Goal: Task Accomplishment & Management: Manage account settings

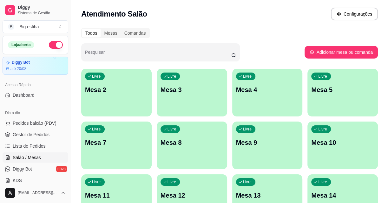
click at [90, 95] on div "Livre Mesa 2" at bounding box center [116, 89] width 70 height 40
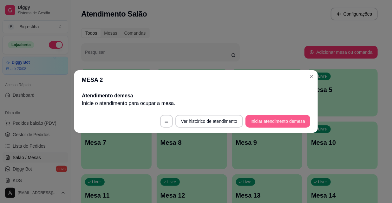
click at [265, 116] on button "Iniciar atendimento de mesa" at bounding box center [278, 121] width 65 height 13
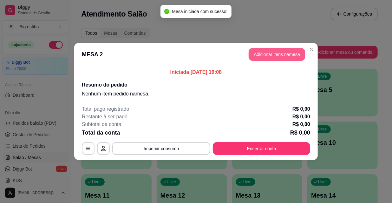
click at [281, 57] on button "Adicionar itens na mesa" at bounding box center [277, 54] width 57 height 13
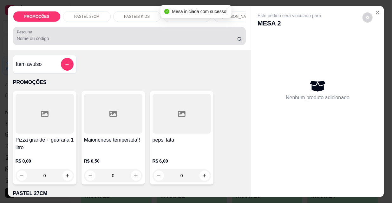
click at [117, 42] on input "Pesquisa" at bounding box center [127, 38] width 221 height 6
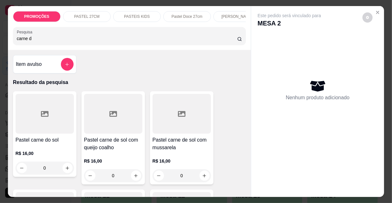
type input "carne d"
click at [31, 128] on div at bounding box center [45, 114] width 58 height 40
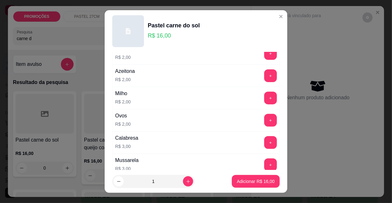
scroll to position [115, 0]
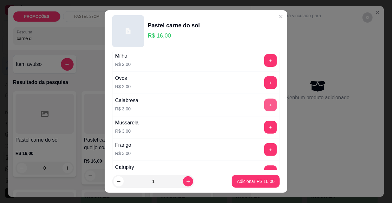
click at [264, 105] on button "+" at bounding box center [270, 104] width 13 height 13
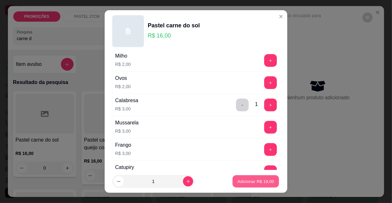
click at [242, 182] on p "Adicionar R$ 19,00" at bounding box center [256, 181] width 37 height 6
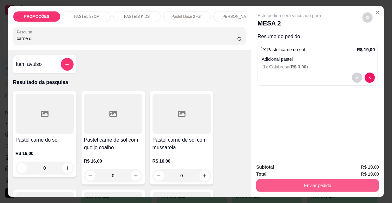
click at [277, 184] on button "Enviar pedido" at bounding box center [318, 185] width 123 height 13
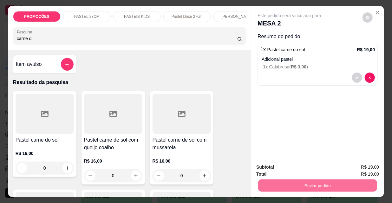
click at [0, 37] on div "PROMOÇÕES PASTEL 27CM PASTEIS KIDS Pastel Doce 27cm Esfihas Salgadas Esfihas do…" at bounding box center [196, 101] width 392 height 203
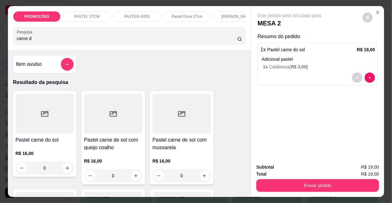
drag, startPoint x: 23, startPoint y: 42, endPoint x: 0, endPoint y: 43, distance: 23.2
click at [0, 43] on div "PROMOÇÕES PASTEL 27CM PASTEIS KIDS Pastel Doce 27cm Esfihas Salgadas Esfihas do…" at bounding box center [196, 101] width 392 height 203
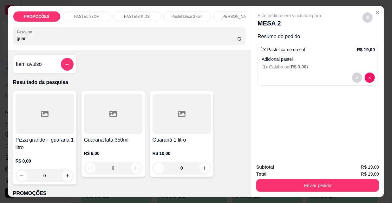
type input "guar"
click at [179, 108] on div at bounding box center [182, 114] width 58 height 40
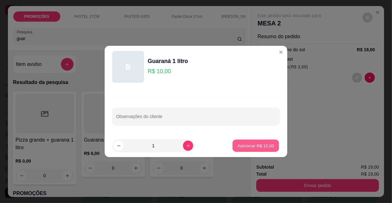
click at [260, 143] on p "Adicionar R$ 10,00" at bounding box center [256, 145] width 37 height 6
type input "1"
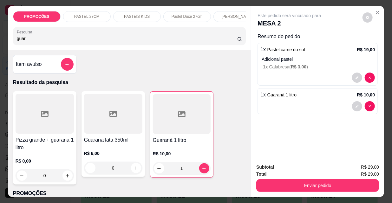
drag, startPoint x: 21, startPoint y: 43, endPoint x: 0, endPoint y: 44, distance: 20.7
click at [0, 44] on div "PROMOÇÕES PASTEL 27CM PASTEIS KIDS Pastel Doce 27cm Esfihas Salgadas Esfihas do…" at bounding box center [196, 101] width 392 height 203
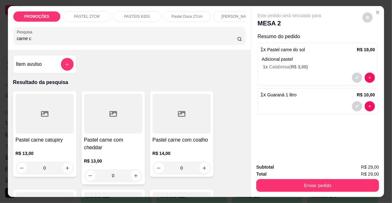
scroll to position [86, 0]
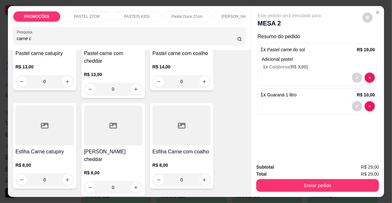
type input "carne c"
click at [48, 130] on div at bounding box center [45, 125] width 58 height 40
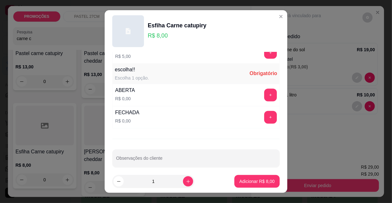
scroll to position [527, 0]
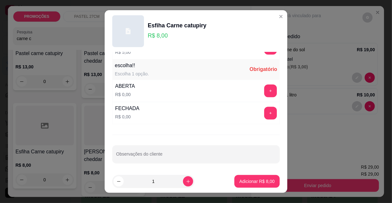
click at [266, 110] on button "+" at bounding box center [270, 113] width 13 height 13
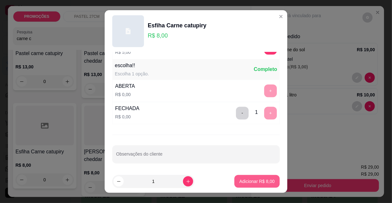
click at [260, 182] on p "Adicionar R$ 8,00" at bounding box center [257, 181] width 35 height 6
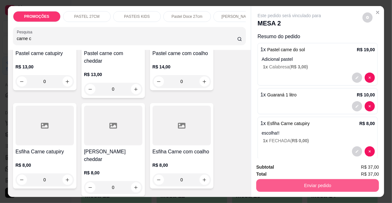
click at [264, 179] on button "Enviar pedido" at bounding box center [318, 185] width 123 height 13
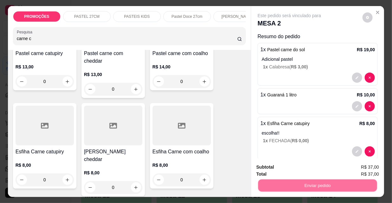
click at [268, 166] on button "Não registrar e enviar pedido" at bounding box center [297, 167] width 66 height 12
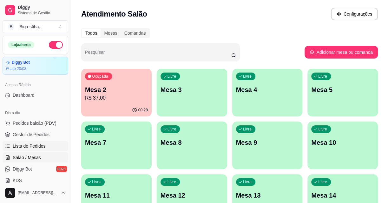
click at [41, 143] on span "Lista de Pedidos" at bounding box center [29, 146] width 33 height 6
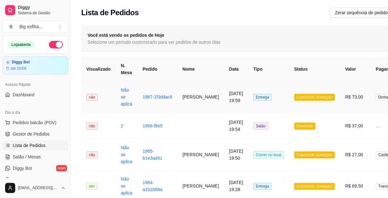
click at [199, 106] on td "[PERSON_NAME]" at bounding box center [200, 97] width 47 height 31
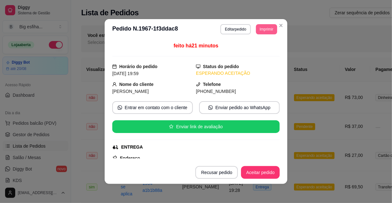
click at [261, 30] on button "Imprimir" at bounding box center [266, 29] width 21 height 10
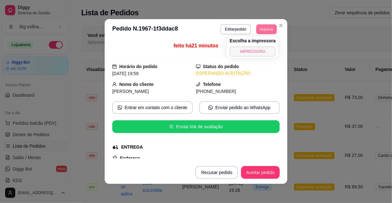
click at [260, 55] on button "IMPRESSORA" at bounding box center [253, 51] width 46 height 10
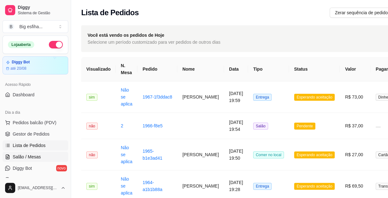
click at [40, 160] on link "Salão / Mesas" at bounding box center [36, 157] width 66 height 10
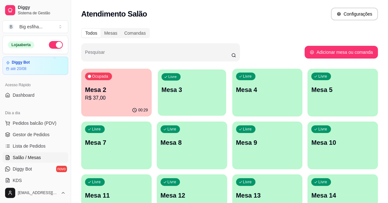
click at [181, 96] on div "Livre Mesa 3" at bounding box center [192, 88] width 68 height 39
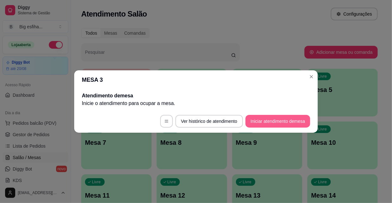
click at [263, 123] on button "Iniciar atendimento de mesa" at bounding box center [278, 121] width 65 height 13
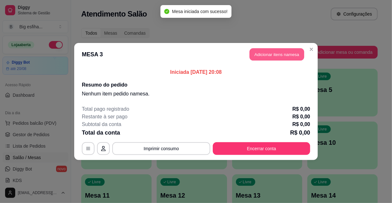
click at [275, 54] on button "Adicionar itens na mesa" at bounding box center [277, 54] width 55 height 12
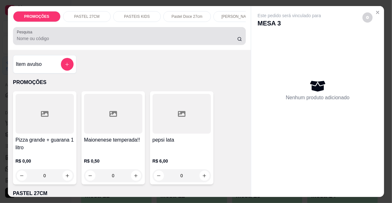
click at [177, 41] on input "Pesquisa" at bounding box center [127, 38] width 221 height 6
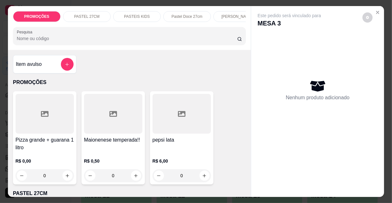
click at [160, 41] on input "Pesquisa" at bounding box center [127, 38] width 221 height 6
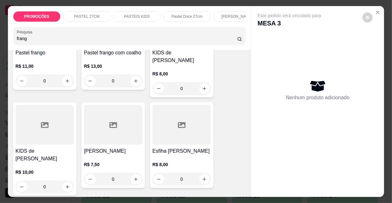
scroll to position [202, 0]
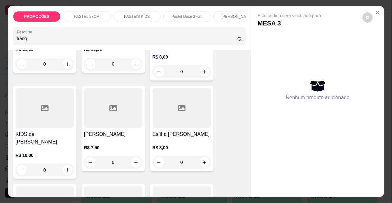
type input "frang"
click at [169, 105] on div at bounding box center [182, 108] width 58 height 40
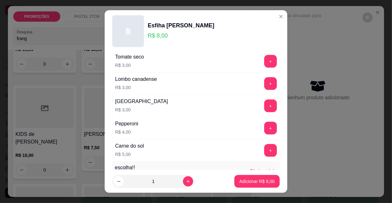
scroll to position [433, 0]
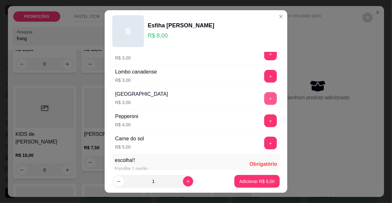
click at [264, 97] on button "+" at bounding box center [270, 98] width 13 height 13
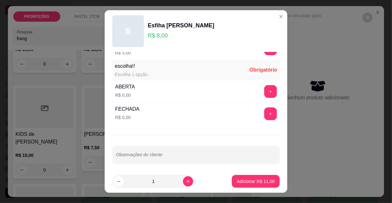
scroll to position [527, 0]
click at [265, 111] on button "+" at bounding box center [271, 113] width 12 height 12
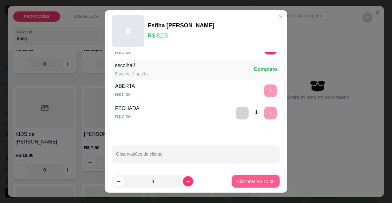
click at [255, 179] on p "Adicionar R$ 11,00" at bounding box center [256, 181] width 38 height 6
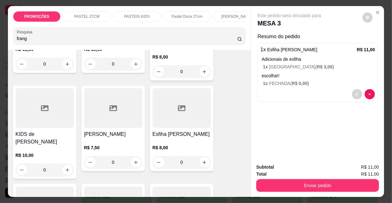
drag, startPoint x: 28, startPoint y: 41, endPoint x: 0, endPoint y: 47, distance: 28.3
click at [0, 47] on div "PROMOÇÕES PASTEL 27CM PASTEIS KIDS Pastel Doce 27cm Esfihas Salgadas Esfihas do…" at bounding box center [196, 101] width 392 height 203
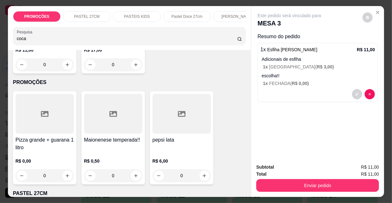
scroll to position [0, 0]
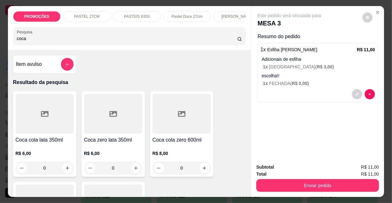
type input "coca"
click at [166, 128] on div at bounding box center [182, 114] width 58 height 40
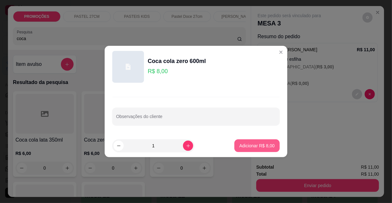
click at [245, 146] on p "Adicionar R$ 8,00" at bounding box center [257, 145] width 35 height 6
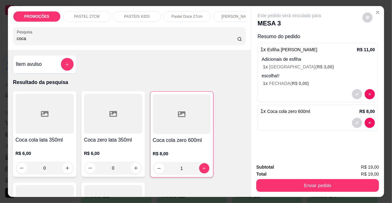
type input "1"
drag, startPoint x: 43, startPoint y: 42, endPoint x: 1, endPoint y: 44, distance: 42.0
click at [1, 44] on div "PROMOÇÕES PASTEL 27CM PASTEIS KIDS Pastel Doce 27cm Esfihas Salgadas Esfihas do…" at bounding box center [196, 101] width 392 height 203
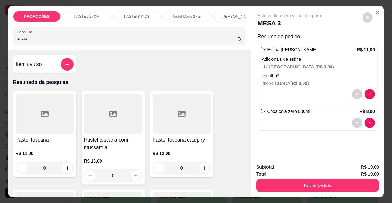
type input "tosca"
click at [114, 102] on div at bounding box center [113, 114] width 58 height 40
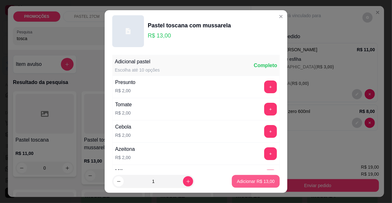
click at [247, 178] on p "Adicionar R$ 13,00" at bounding box center [256, 181] width 38 height 6
type input "1"
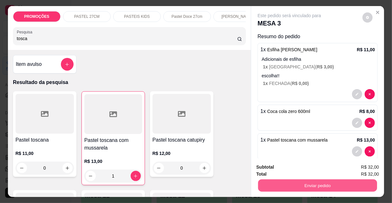
click at [293, 181] on button "Enviar pedido" at bounding box center [317, 185] width 119 height 12
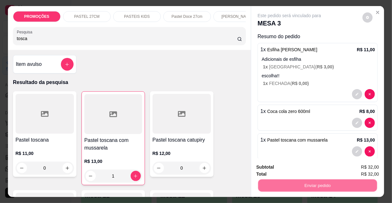
click at [277, 166] on button "Não registrar e enviar pedido" at bounding box center [297, 167] width 64 height 12
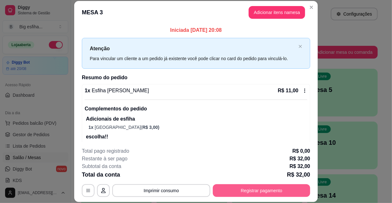
click at [244, 189] on button "Registrar pagamento" at bounding box center [261, 190] width 97 height 13
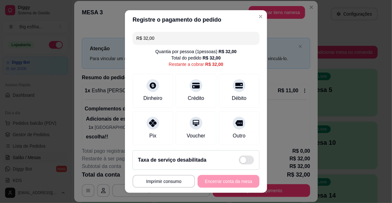
drag, startPoint x: 134, startPoint y: 32, endPoint x: 123, endPoint y: 33, distance: 11.5
click at [125, 33] on div "R$ 32,00 Quantia por pessoa ( 1 pessoas) R$ 32,00 Total do pedido R$ 32,00 Rest…" at bounding box center [196, 87] width 142 height 116
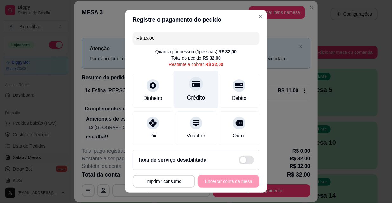
click at [193, 89] on div at bounding box center [196, 84] width 14 height 14
click at [189, 88] on div at bounding box center [196, 84] width 14 height 14
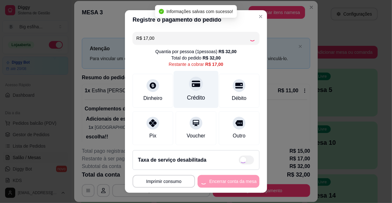
type input "R$ 0,00"
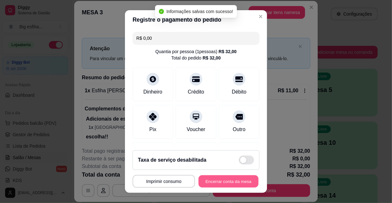
click at [221, 181] on button "Encerrar conta da mesa" at bounding box center [229, 181] width 60 height 12
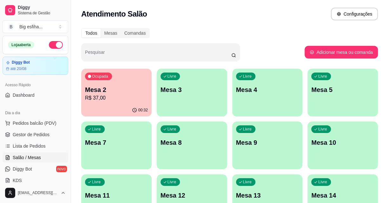
click at [195, 90] on p "Mesa 3" at bounding box center [192, 89] width 63 height 9
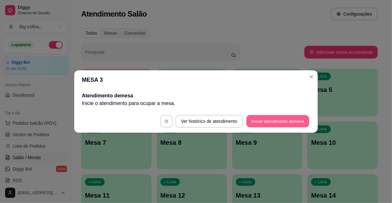
click at [262, 119] on button "Iniciar atendimento de mesa" at bounding box center [278, 121] width 63 height 12
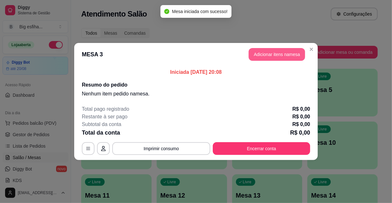
click at [275, 57] on button "Adicionar itens na mesa" at bounding box center [277, 54] width 57 height 13
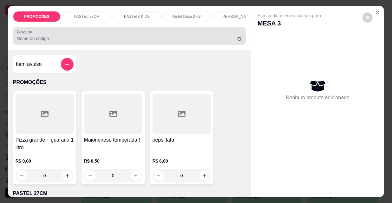
click at [90, 41] on input "Pesquisa" at bounding box center [127, 38] width 221 height 6
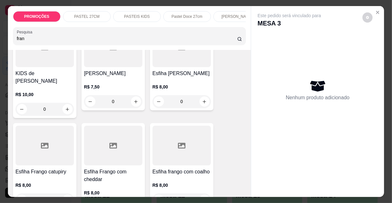
scroll to position [260, 0]
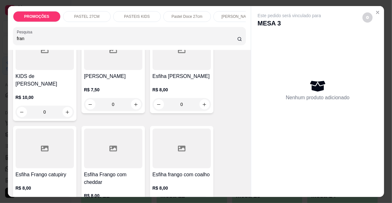
type input "fran"
click at [191, 72] on h4 "Esfiha [PERSON_NAME]" at bounding box center [182, 76] width 58 height 8
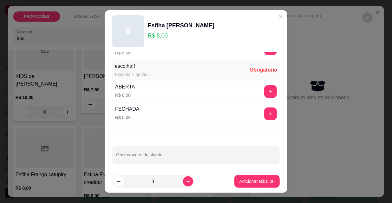
scroll to position [527, 0]
click at [264, 111] on button "+" at bounding box center [270, 113] width 13 height 13
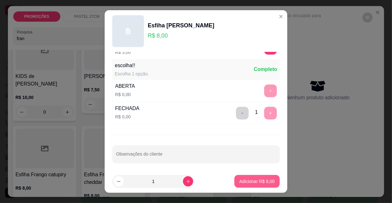
click at [250, 178] on p "Adicionar R$ 8,00" at bounding box center [257, 181] width 35 height 6
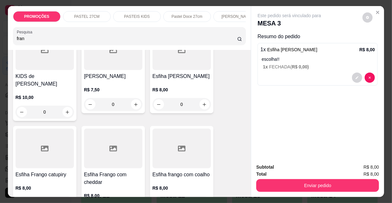
drag, startPoint x: 24, startPoint y: 43, endPoint x: 0, endPoint y: 39, distance: 24.7
click at [0, 39] on div "PROMOÇÕES PASTEL 27CM PASTEIS KIDS Pastel Doce 27cm Esfihas Salgadas Esfihas do…" at bounding box center [196, 101] width 392 height 203
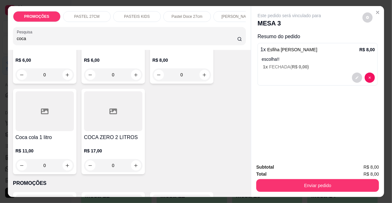
scroll to position [0, 0]
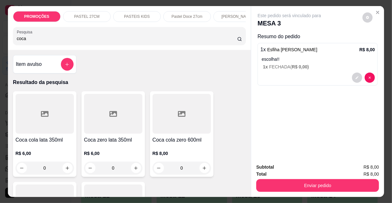
type input "coca"
click at [30, 127] on div at bounding box center [45, 114] width 58 height 40
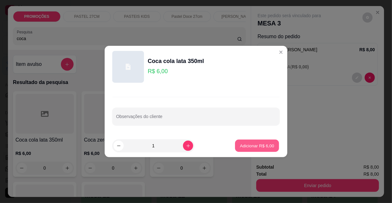
click at [242, 151] on button "Adicionar R$ 6,00" at bounding box center [257, 145] width 44 height 12
type input "1"
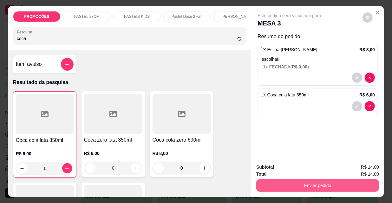
click at [288, 182] on button "Enviar pedido" at bounding box center [318, 185] width 123 height 13
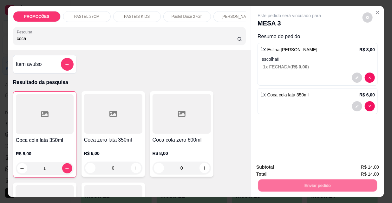
click at [286, 170] on button "Não registrar e enviar pedido" at bounding box center [297, 167] width 64 height 12
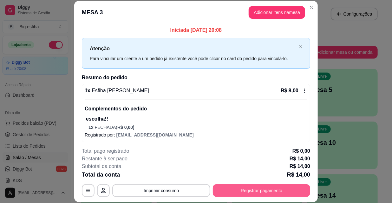
click at [269, 192] on button "Registrar pagamento" at bounding box center [261, 190] width 97 height 13
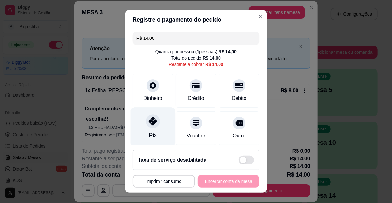
click at [155, 131] on div "Pix" at bounding box center [153, 126] width 45 height 37
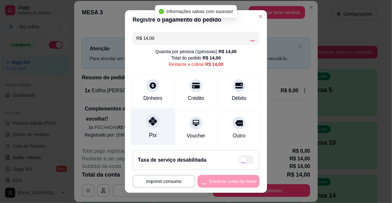
type input "R$ 0,00"
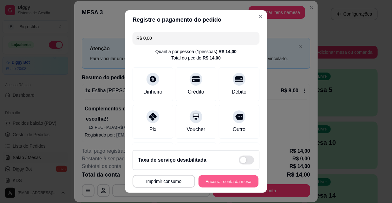
click at [215, 179] on button "Encerrar conta da mesa" at bounding box center [229, 181] width 60 height 12
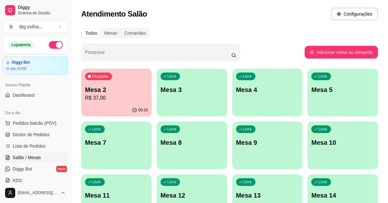
click at [184, 102] on div "Livre Mesa 3" at bounding box center [192, 89] width 70 height 40
click at [44, 143] on span "Lista de Pedidos" at bounding box center [29, 146] width 33 height 6
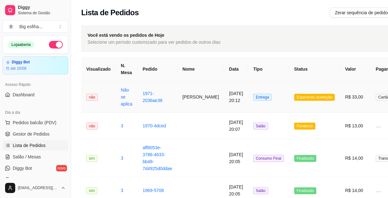
click at [237, 109] on td "[DATE] 20:12" at bounding box center [236, 97] width 24 height 31
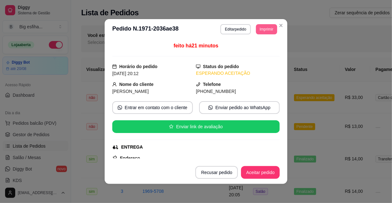
click at [259, 30] on button "Imprimir" at bounding box center [266, 29] width 21 height 10
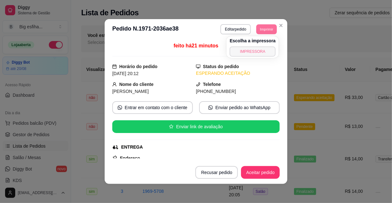
click at [254, 51] on button "IMPRESSORA" at bounding box center [253, 51] width 46 height 10
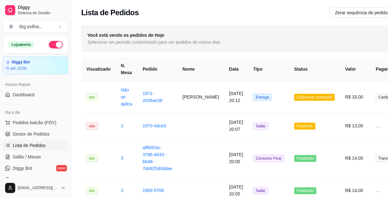
click at [47, 149] on link "Lista de Pedidos" at bounding box center [36, 146] width 66 height 10
click at [44, 155] on link "Salão / Mesas" at bounding box center [36, 157] width 66 height 10
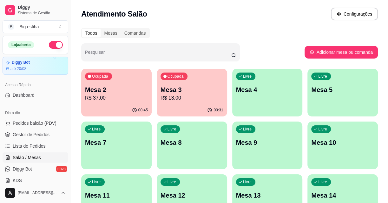
click at [124, 106] on div "00:45" at bounding box center [116, 110] width 70 height 12
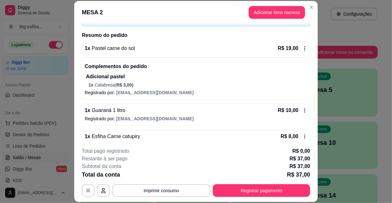
scroll to position [32, 0]
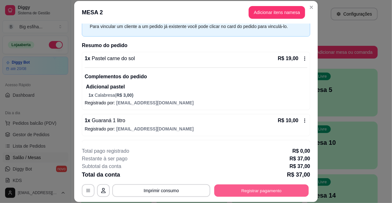
click at [239, 190] on button "Registrar pagamento" at bounding box center [262, 190] width 95 height 12
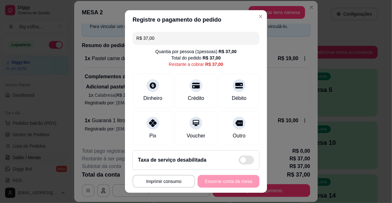
drag, startPoint x: 155, startPoint y: 38, endPoint x: 111, endPoint y: 37, distance: 43.8
click at [111, 37] on div "**********" at bounding box center [196, 101] width 392 height 203
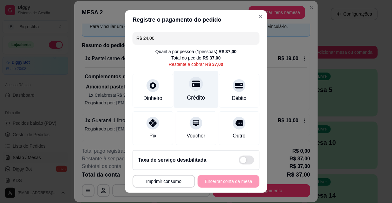
click at [187, 90] on div "Crédito" at bounding box center [196, 89] width 45 height 37
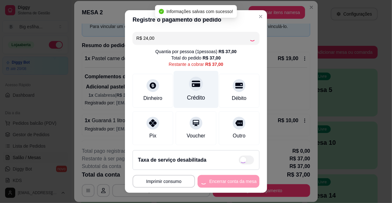
type input "R$ 13,00"
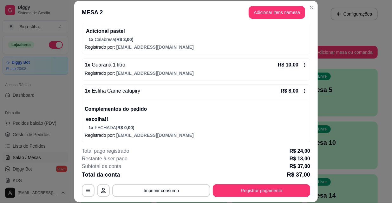
scroll to position [90, 0]
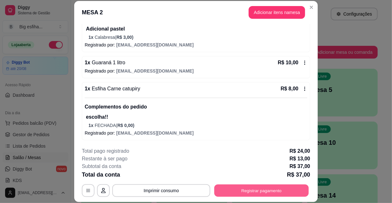
click at [229, 193] on button "Registrar pagamento" at bounding box center [262, 190] width 95 height 12
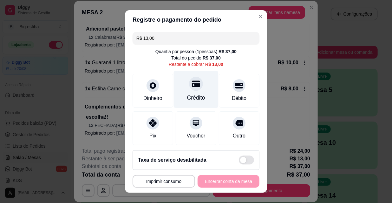
click at [192, 87] on icon at bounding box center [196, 83] width 8 height 8
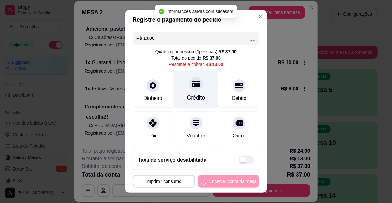
type input "R$ 0,00"
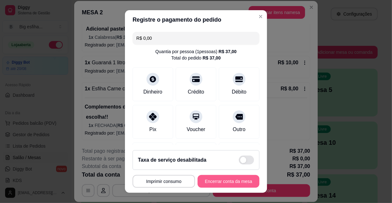
click at [212, 181] on button "Encerrar conta da mesa" at bounding box center [229, 181] width 62 height 13
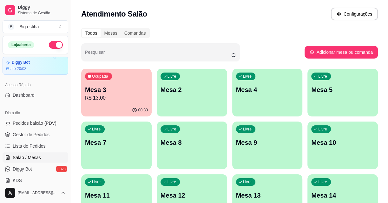
click at [115, 99] on p "R$ 13,00" at bounding box center [116, 98] width 63 height 8
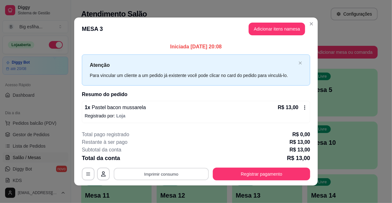
click at [184, 175] on button "Imprimir consumo" at bounding box center [161, 173] width 95 height 12
click at [169, 162] on button "IMPRESSORA" at bounding box center [161, 159] width 46 height 10
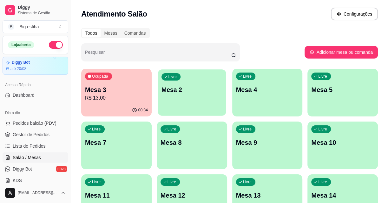
click at [181, 88] on p "Mesa 2" at bounding box center [192, 89] width 61 height 9
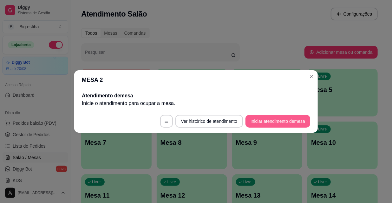
click at [268, 123] on button "Iniciar atendimento de mesa" at bounding box center [278, 121] width 65 height 13
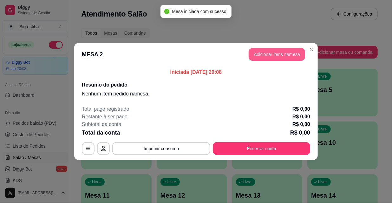
click at [265, 56] on button "Adicionar itens na mesa" at bounding box center [277, 54] width 57 height 13
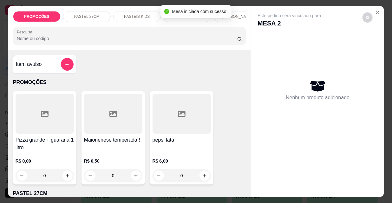
click at [201, 44] on div "Pesquisa" at bounding box center [129, 36] width 233 height 18
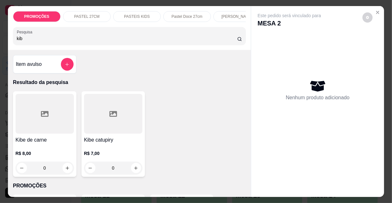
type input "kib"
click at [37, 130] on div at bounding box center [45, 114] width 58 height 40
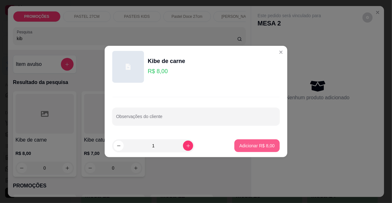
click at [260, 148] on p "Adicionar R$ 8,00" at bounding box center [257, 145] width 35 height 6
type input "1"
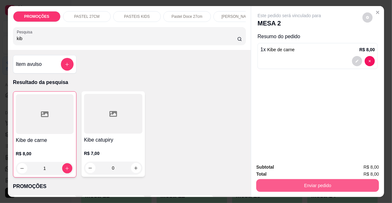
click at [291, 184] on button "Enviar pedido" at bounding box center [318, 185] width 123 height 13
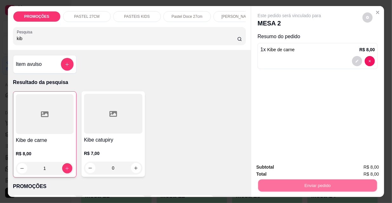
click at [289, 167] on button "Não registrar e enviar pedido" at bounding box center [297, 167] width 66 height 12
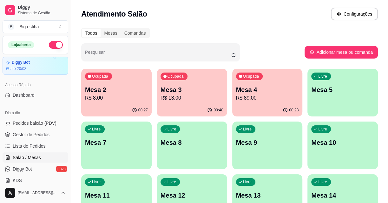
click at [282, 87] on p "Mesa 4" at bounding box center [267, 89] width 63 height 9
click at [336, 103] on div "Livre Mesa 5" at bounding box center [343, 88] width 68 height 39
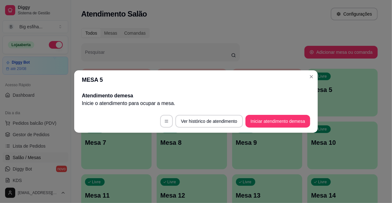
click at [282, 130] on footer "Ver histórico de atendimento Iniciar atendimento de mesa" at bounding box center [196, 121] width 244 height 23
click at [282, 123] on button "Iniciar atendimento de mesa" at bounding box center [278, 121] width 65 height 13
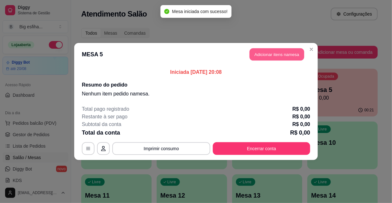
click at [266, 54] on button "Adicionar itens na mesa" at bounding box center [277, 54] width 55 height 12
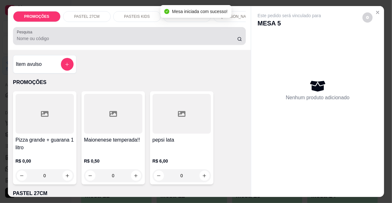
click at [165, 41] on input "Pesquisa" at bounding box center [127, 38] width 221 height 6
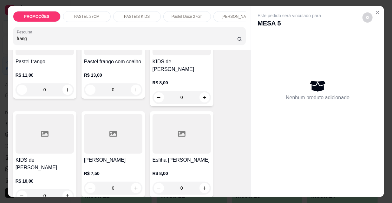
scroll to position [202, 0]
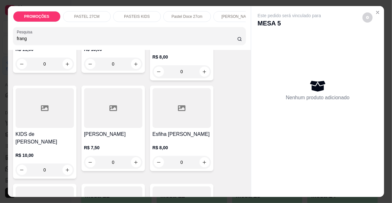
type input "frang"
click at [119, 110] on div at bounding box center [113, 108] width 58 height 40
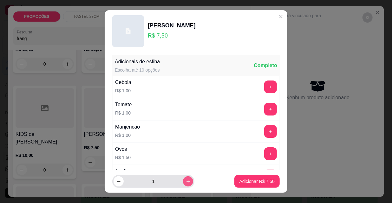
click at [186, 181] on icon "increase-product-quantity" at bounding box center [188, 181] width 5 height 5
type input "3"
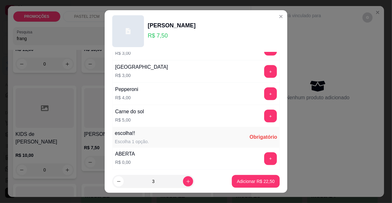
scroll to position [527, 0]
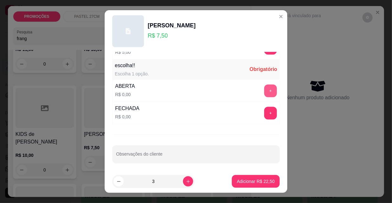
click at [264, 90] on button "+" at bounding box center [270, 90] width 13 height 13
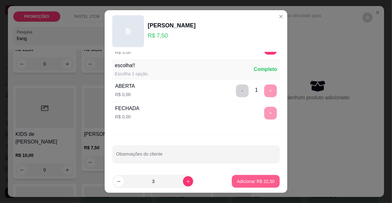
click at [253, 178] on p "Adicionar R$ 22,50" at bounding box center [256, 181] width 38 height 6
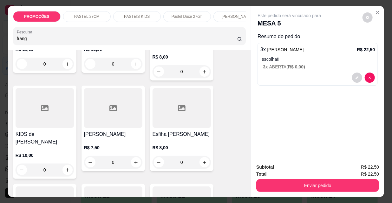
drag, startPoint x: 26, startPoint y: 40, endPoint x: 0, endPoint y: 41, distance: 26.1
click at [0, 41] on div "PROMOÇÕES PASTEL 27CM PASTEIS KIDS Pastel Doce 27cm Esfihas Salgadas Esfihas do…" at bounding box center [196, 101] width 392 height 203
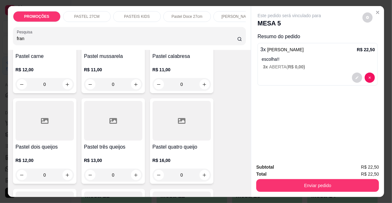
type input "frang"
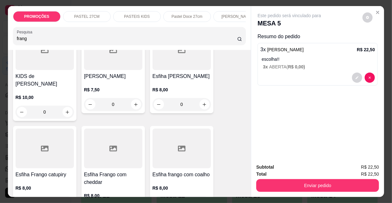
scroll to position [289, 0]
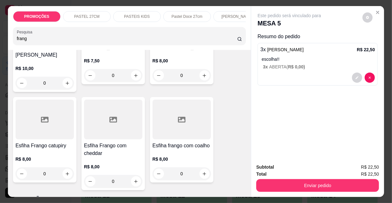
click at [53, 120] on div at bounding box center [45, 119] width 58 height 40
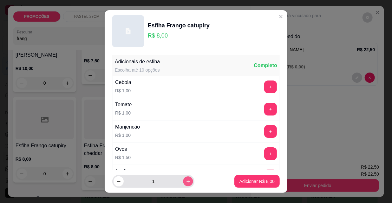
click at [186, 181] on icon "increase-product-quantity" at bounding box center [188, 181] width 5 height 5
type input "2"
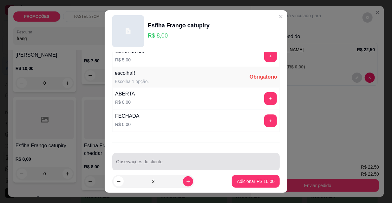
scroll to position [527, 0]
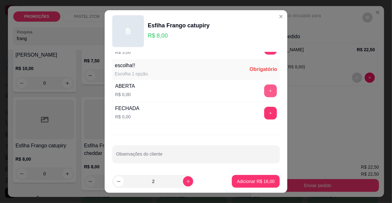
click at [264, 88] on button "+" at bounding box center [270, 90] width 13 height 13
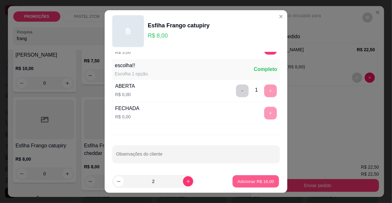
click at [249, 181] on p "Adicionar R$ 16,00" at bounding box center [256, 181] width 37 height 6
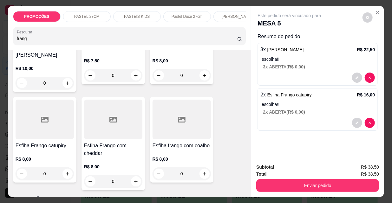
drag, startPoint x: 26, startPoint y: 41, endPoint x: 4, endPoint y: 43, distance: 21.9
click at [4, 43] on div "PROMOÇÕES PASTEL 27CM PASTEIS KIDS Pastel Doce 27cm Esfihas Salgadas Esfihas do…" at bounding box center [196, 101] width 392 height 203
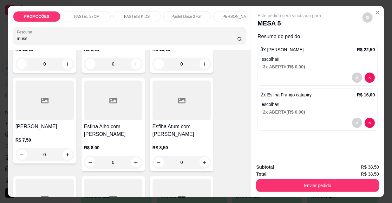
scroll to position [606, 0]
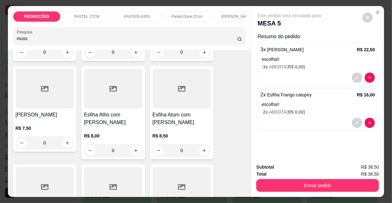
type input "muss"
click at [30, 94] on div at bounding box center [45, 89] width 58 height 40
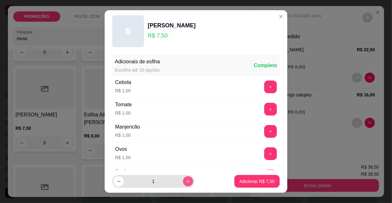
click at [186, 182] on icon "increase-product-quantity" at bounding box center [188, 181] width 5 height 5
type input "2"
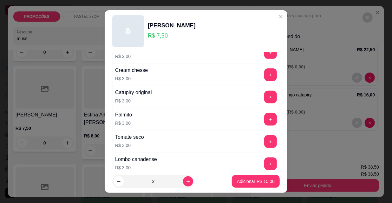
scroll to position [462, 0]
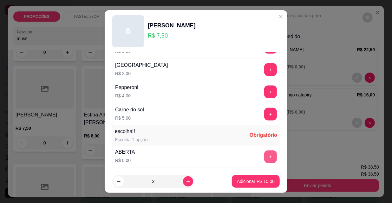
click at [264, 152] on button "+" at bounding box center [270, 156] width 13 height 13
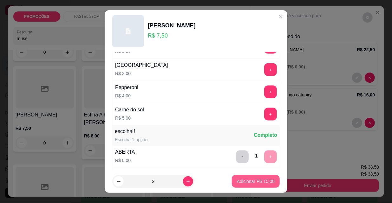
click at [251, 183] on p "Adicionar R$ 15,00" at bounding box center [256, 181] width 38 height 6
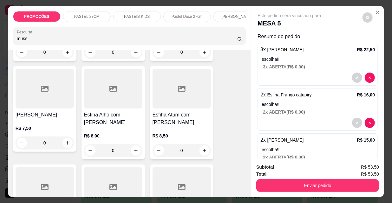
drag, startPoint x: 26, startPoint y: 40, endPoint x: 6, endPoint y: 43, distance: 20.6
click at [8, 43] on div "PROMOÇÕES PASTEL 27CM PASTEIS KIDS Pastel Doce 27cm Esfihas Salgadas Esfihas do…" at bounding box center [130, 28] width 244 height 44
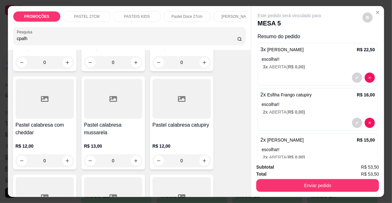
scroll to position [603, 0]
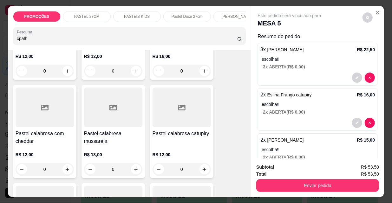
click at [18, 41] on input "cpalh" at bounding box center [127, 38] width 221 height 6
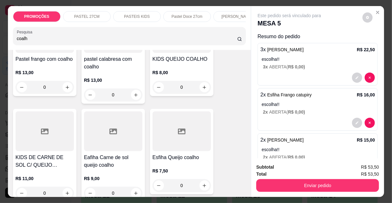
scroll to position [202, 0]
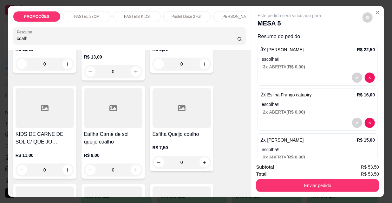
type input "coalh"
click at [180, 112] on icon at bounding box center [182, 108] width 8 height 8
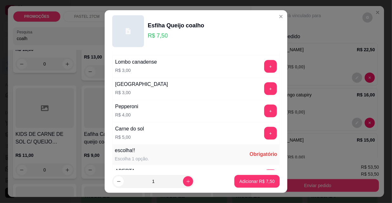
scroll to position [527, 0]
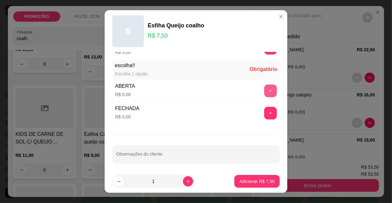
click at [264, 85] on button "+" at bounding box center [270, 90] width 13 height 13
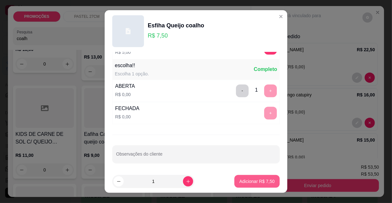
click at [246, 179] on p "Adicionar R$ 7,50" at bounding box center [257, 181] width 35 height 6
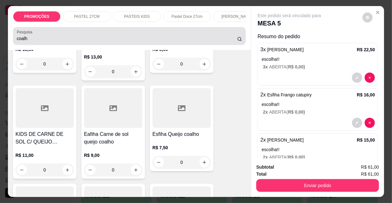
drag, startPoint x: 21, startPoint y: 40, endPoint x: 26, endPoint y: 42, distance: 4.7
click at [22, 41] on input "coalh" at bounding box center [127, 38] width 221 height 6
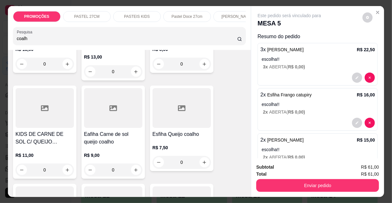
drag, startPoint x: 26, startPoint y: 42, endPoint x: 2, endPoint y: 42, distance: 24.1
click at [2, 42] on div "PROMOÇÕES PASTEL 27CM PASTEIS KIDS Pastel Doce 27cm Esfihas Salgadas Esfihas do…" at bounding box center [196, 101] width 392 height 203
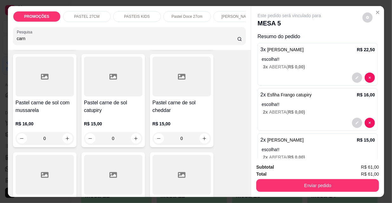
scroll to position [0, 0]
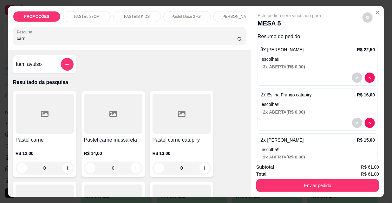
type input "carn"
click at [32, 127] on div at bounding box center [45, 114] width 58 height 40
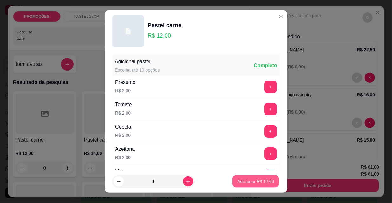
click at [238, 182] on p "Adicionar R$ 12,00" at bounding box center [256, 181] width 37 height 6
type input "1"
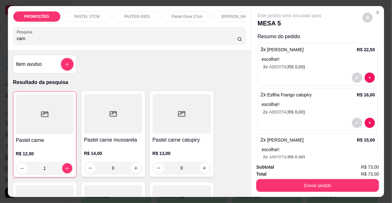
drag, startPoint x: 25, startPoint y: 43, endPoint x: 0, endPoint y: 43, distance: 24.8
click at [0, 43] on div "PROMOÇÕES PASTEL 27CM PASTEIS KIDS Pastel Doce 27cm Esfihas Salgadas Esfihas do…" at bounding box center [196, 101] width 392 height 203
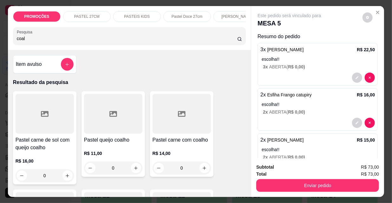
type input "coal"
click at [110, 137] on div "Pastel queijo coalho R$ 11,00 0" at bounding box center [114, 133] width 64 height 85
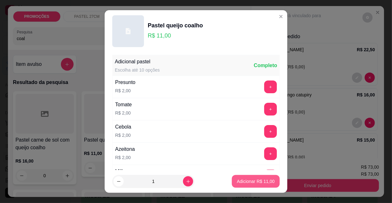
click at [238, 181] on p "Adicionar R$ 11,00" at bounding box center [256, 181] width 38 height 6
type input "1"
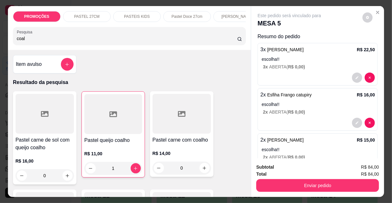
drag, startPoint x: 30, startPoint y: 42, endPoint x: 0, endPoint y: 34, distance: 30.8
click at [0, 35] on div "PROMOÇÕES PASTEL 27CM PASTEIS KIDS Pastel Doce 27cm Esfihas Salgadas Esfihas do…" at bounding box center [196, 101] width 392 height 203
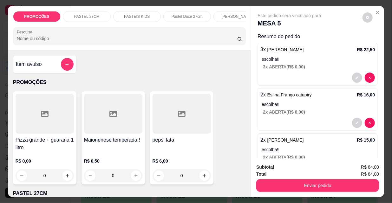
click at [292, 52] on div "3 x Esfiha Frango R$ 22,50 escolha!! 3 x ABERTA ( R$ 0,00 )" at bounding box center [318, 64] width 120 height 43
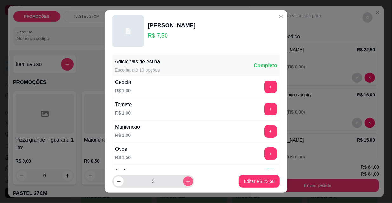
click at [186, 183] on icon "increase-product-quantity" at bounding box center [188, 181] width 5 height 5
type input "4"
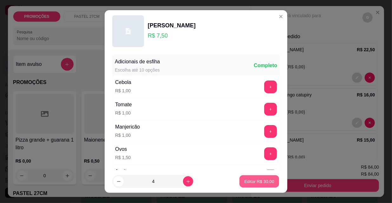
click at [244, 180] on p "Editar R$ 30,00" at bounding box center [259, 181] width 30 height 6
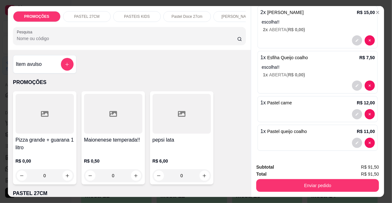
scroll to position [128, 0]
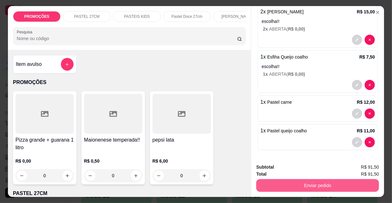
click at [286, 187] on button "Enviar pedido" at bounding box center [318, 185] width 123 height 13
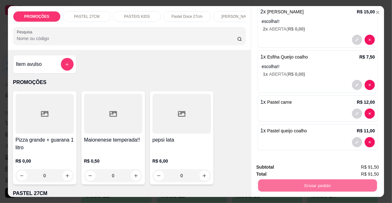
click at [285, 169] on button "Não registrar e enviar pedido" at bounding box center [297, 167] width 64 height 12
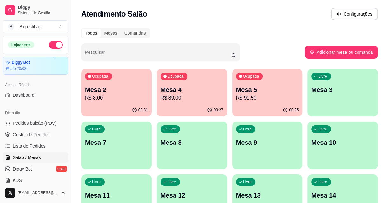
click at [125, 85] on p "Mesa 2" at bounding box center [116, 89] width 63 height 9
click at [178, 91] on p "Mesa 4" at bounding box center [192, 89] width 63 height 9
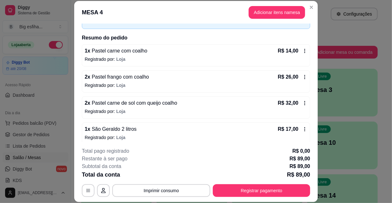
scroll to position [44, 0]
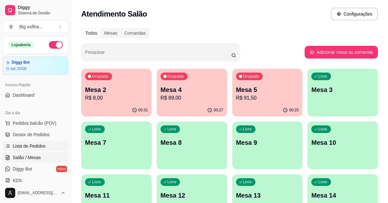
click at [44, 141] on link "Lista de Pedidos" at bounding box center [36, 146] width 66 height 10
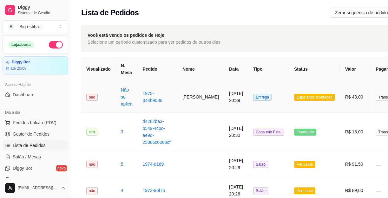
click at [224, 100] on td "[DATE] 20:39" at bounding box center [236, 97] width 24 height 31
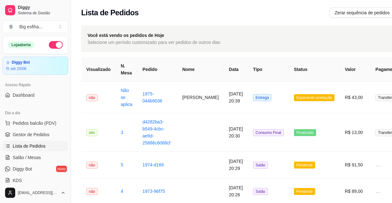
click at [262, 27] on button "Imprimir" at bounding box center [266, 29] width 21 height 10
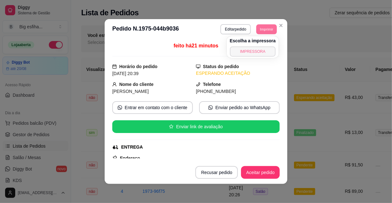
click at [251, 50] on button "IMPRESSORA" at bounding box center [253, 51] width 46 height 10
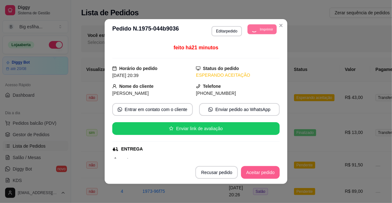
click at [261, 174] on button "Aceitar pedido" at bounding box center [260, 172] width 39 height 13
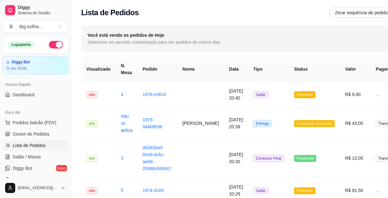
click at [42, 151] on ul "Pedidos balcão (PDV) Gestor de Pedidos Lista de Pedidos Salão / Mesas Diggy Bot…" at bounding box center [36, 151] width 66 height 67
click at [42, 157] on link "Salão / Mesas" at bounding box center [36, 157] width 66 height 10
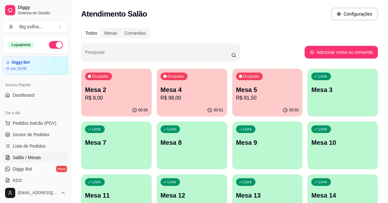
click at [184, 98] on p "R$ 98,00" at bounding box center [192, 98] width 63 height 8
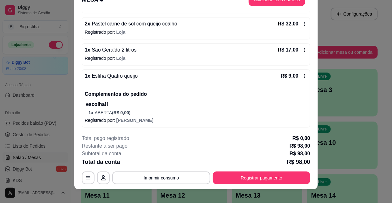
scroll to position [19, 0]
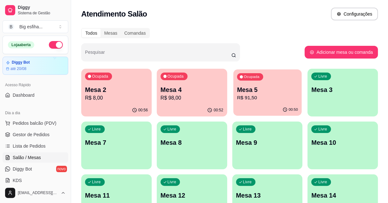
click at [234, 104] on div "Ocupada Mesa 5 R$ 91,50" at bounding box center [267, 86] width 68 height 34
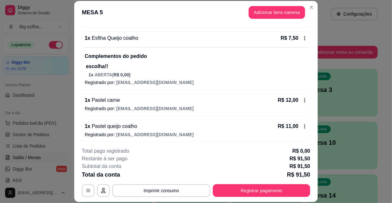
scroll to position [240, 0]
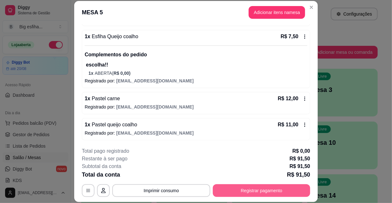
click at [262, 191] on button "Registrar pagamento" at bounding box center [261, 190] width 97 height 13
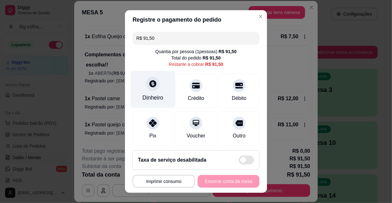
click at [158, 95] on div "Dinheiro" at bounding box center [153, 97] width 21 height 8
click at [158, 95] on input "0,00" at bounding box center [196, 95] width 127 height 13
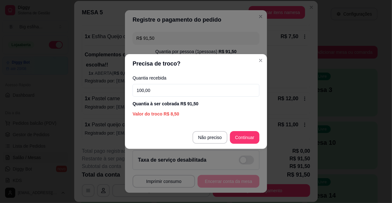
type input "100,00"
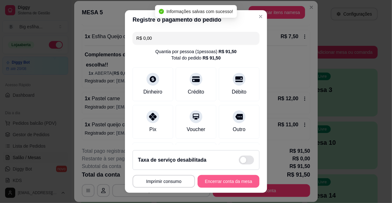
type input "R$ 0,00"
click at [230, 179] on button "Encerrar conta da mesa" at bounding box center [229, 181] width 60 height 12
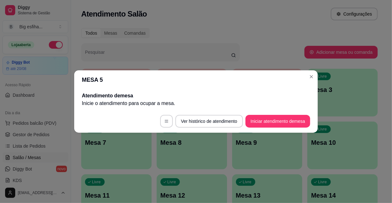
scroll to position [0, 0]
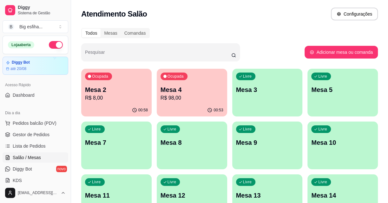
click at [110, 107] on div "00:58" at bounding box center [116, 110] width 70 height 12
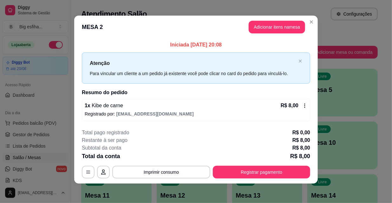
scroll to position [3, 0]
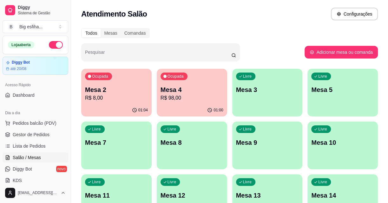
click at [190, 104] on div "01:00" at bounding box center [192, 110] width 70 height 12
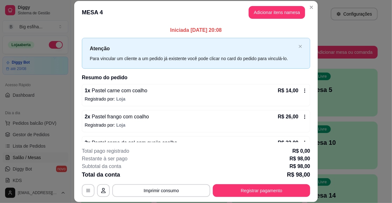
click at [175, 181] on div "**********" at bounding box center [196, 172] width 229 height 50
click at [175, 185] on button "Imprimir consumo" at bounding box center [161, 190] width 95 height 12
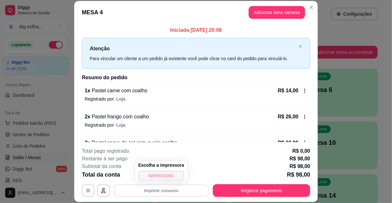
click at [170, 171] on button "IMPRESSORA" at bounding box center [161, 176] width 46 height 10
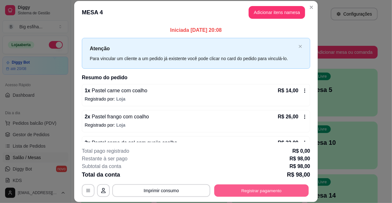
click at [239, 190] on button "Registrar pagamento" at bounding box center [262, 190] width 95 height 12
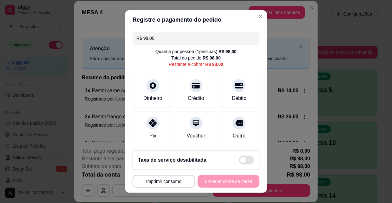
click at [156, 37] on input "R$ 98,00" at bounding box center [196, 38] width 119 height 13
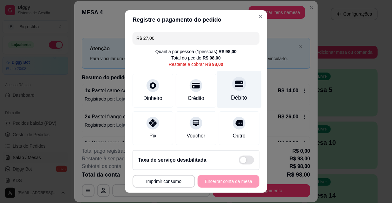
click at [223, 89] on div "Débito" at bounding box center [239, 89] width 45 height 37
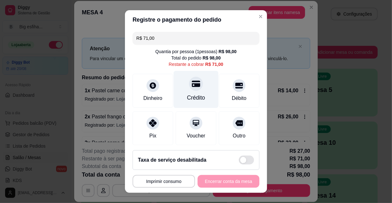
click at [195, 90] on div "Crédito" at bounding box center [196, 89] width 45 height 37
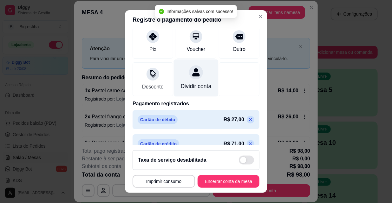
type input "R$ 0,00"
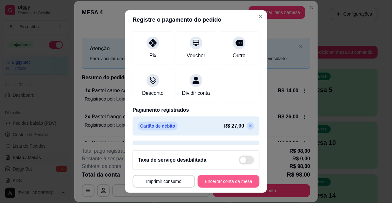
click at [214, 180] on button "Encerrar conta da mesa" at bounding box center [229, 181] width 62 height 13
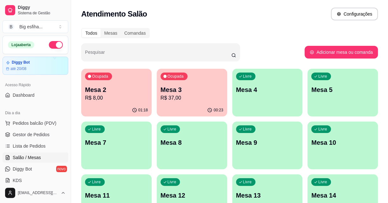
click at [131, 76] on div "Ocupada Mesa 2 R$ 8,00" at bounding box center [116, 86] width 70 height 35
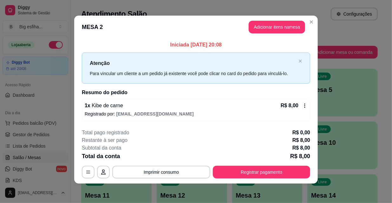
scroll to position [3, 0]
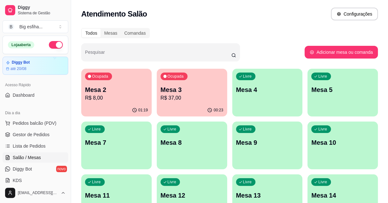
click at [284, 105] on div "Livre Mesa 4" at bounding box center [267, 89] width 70 height 40
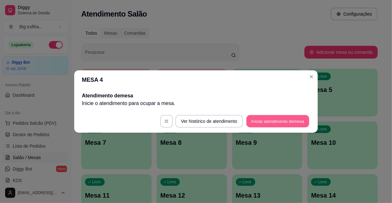
click at [267, 117] on button "Iniciar atendimento de mesa" at bounding box center [278, 121] width 63 height 12
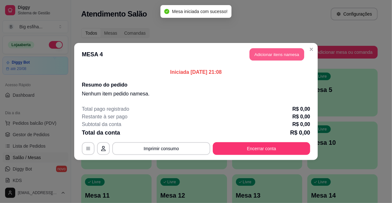
click at [264, 52] on button "Adicionar itens na mesa" at bounding box center [277, 54] width 55 height 12
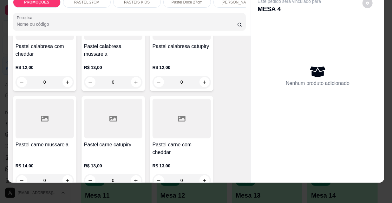
scroll to position [664, 0]
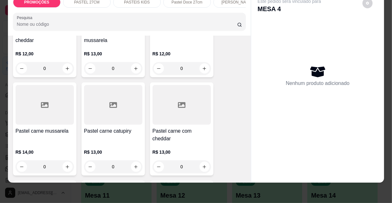
click at [44, 114] on div at bounding box center [45, 105] width 58 height 40
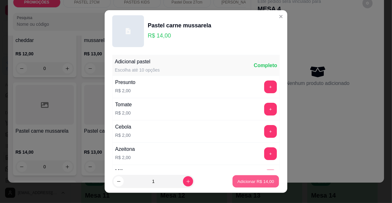
click at [257, 178] on p "Adicionar R$ 14,00" at bounding box center [256, 181] width 37 height 6
type input "1"
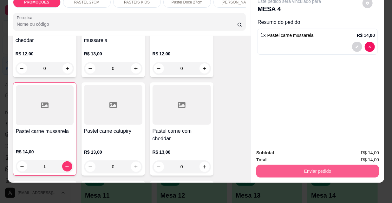
click at [308, 164] on button "Enviar pedido" at bounding box center [318, 170] width 123 height 13
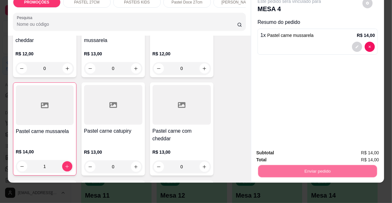
click at [304, 153] on button "Não registrar e enviar pedido" at bounding box center [297, 151] width 66 height 12
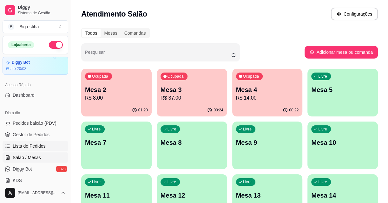
click at [44, 144] on link "Lista de Pedidos" at bounding box center [36, 146] width 66 height 10
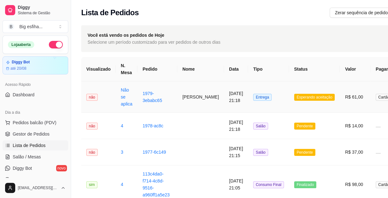
click at [248, 92] on td "Entrega" at bounding box center [268, 97] width 41 height 31
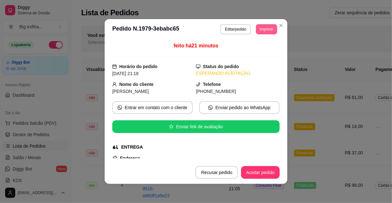
click at [264, 30] on button "Imprimir" at bounding box center [266, 29] width 21 height 10
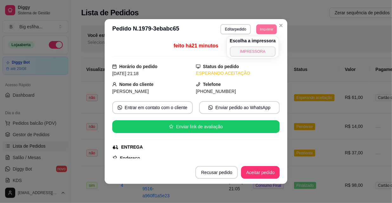
click at [257, 55] on button "IMPRESSORA" at bounding box center [253, 51] width 46 height 10
